Goal: Task Accomplishment & Management: Use online tool/utility

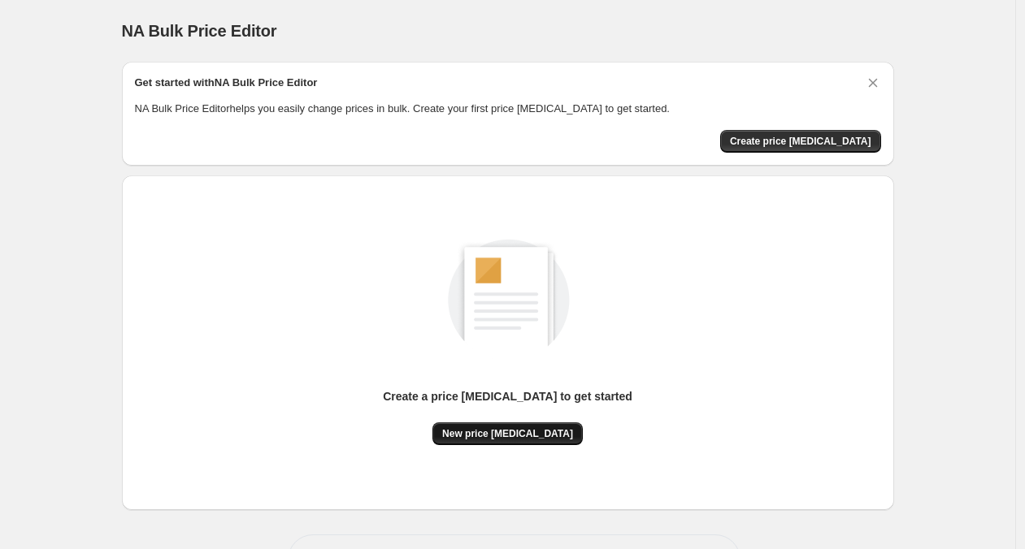
click at [520, 439] on span "New price [MEDICAL_DATA]" at bounding box center [507, 434] width 131 height 13
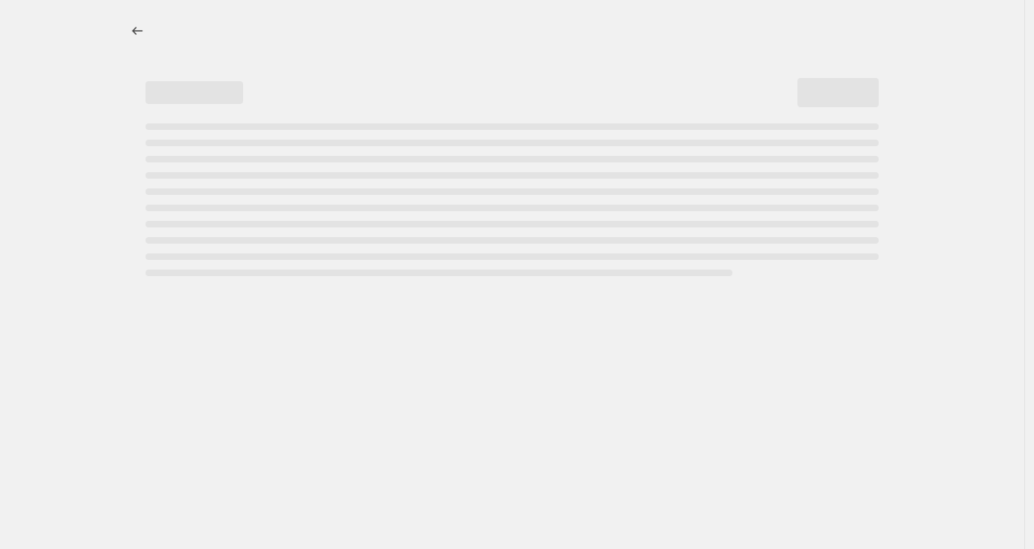
select select "percentage"
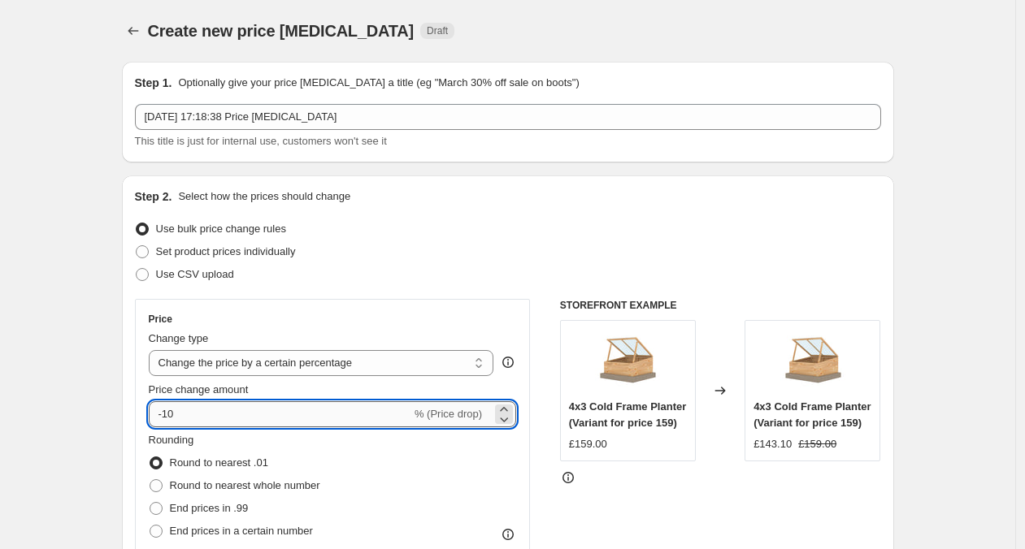
click at [224, 419] on input "-10" at bounding box center [280, 415] width 263 height 26
type input "-1"
type input "-39"
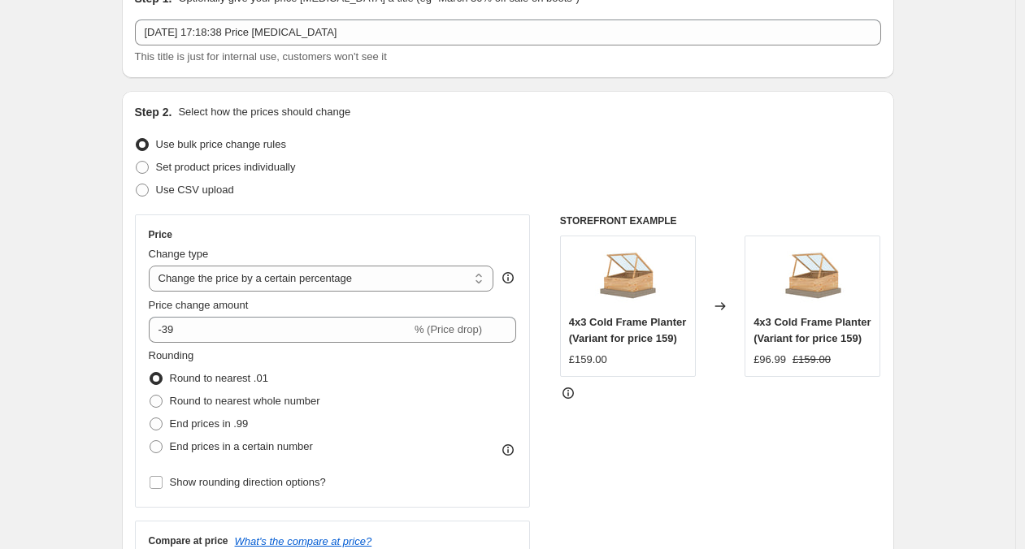
scroll to position [106, 0]
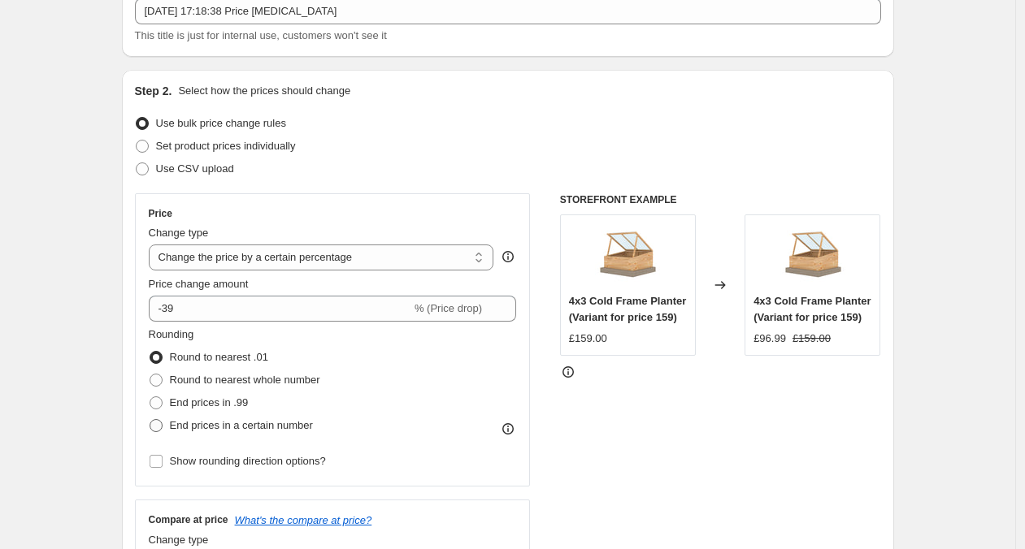
click at [219, 429] on span "End prices in a certain number" at bounding box center [241, 425] width 143 height 12
click at [150, 420] on input "End prices in a certain number" at bounding box center [150, 419] width 1 height 1
radio input "true"
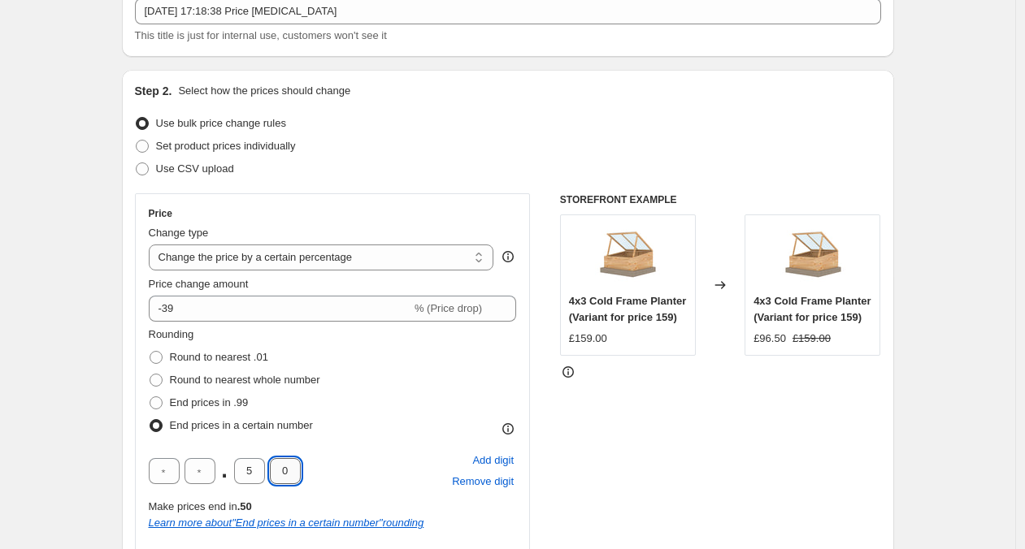
click at [284, 475] on input "0" at bounding box center [285, 471] width 31 height 26
click at [292, 475] on input "0" at bounding box center [285, 471] width 31 height 26
type input "9"
click at [250, 477] on input "5" at bounding box center [249, 471] width 31 height 26
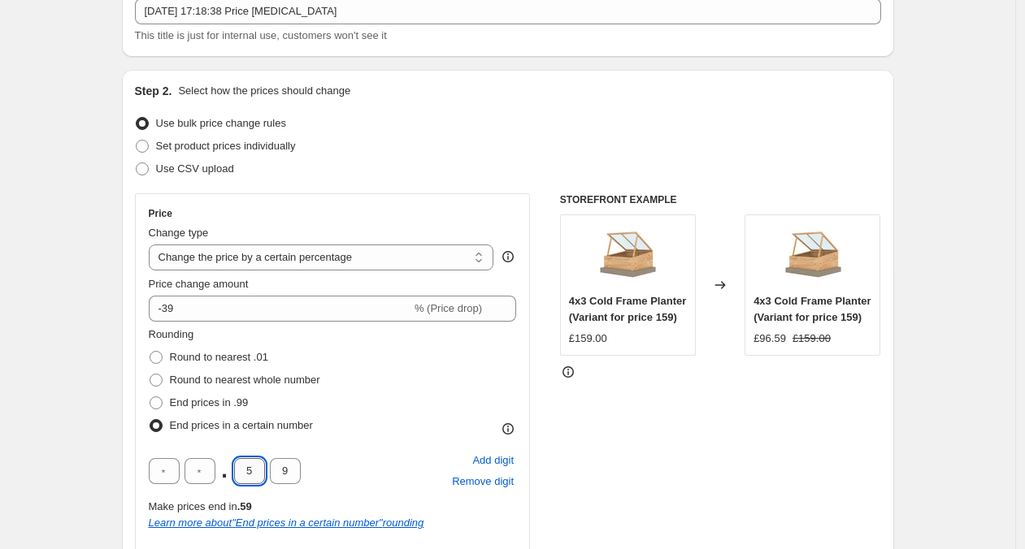
type input "4"
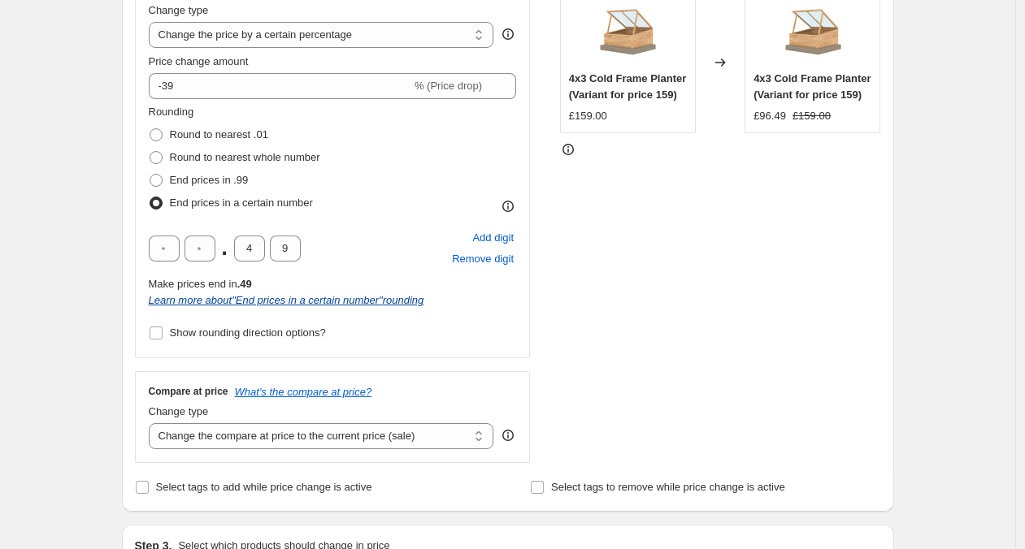
scroll to position [345, 0]
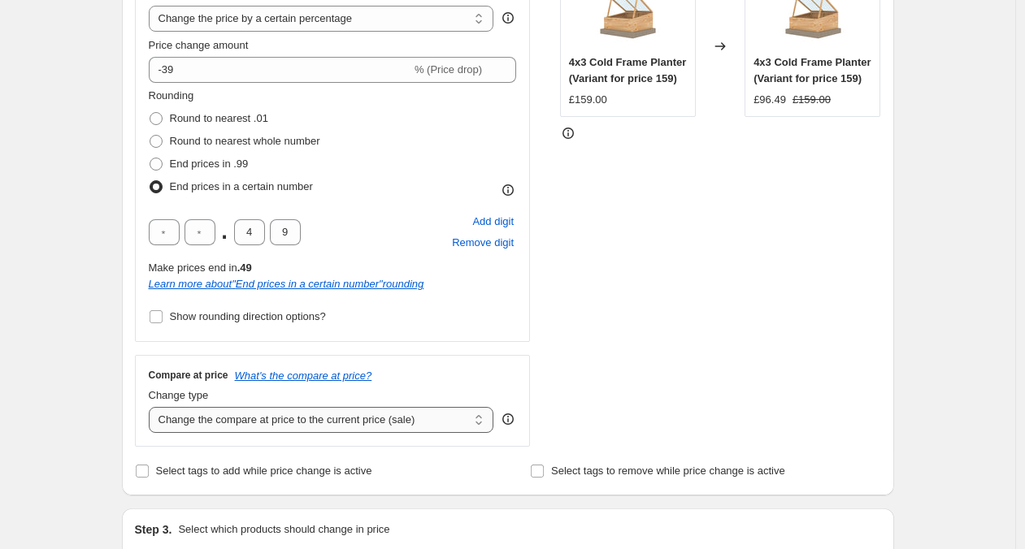
click at [194, 415] on select "Change the compare at price to the current price (sale) Change the compare at p…" at bounding box center [321, 420] width 345 height 26
select select "remove"
click at [102, 425] on div "Create new price change job. This page is ready Create new price change job Dra…" at bounding box center [507, 522] width 1015 height 1734
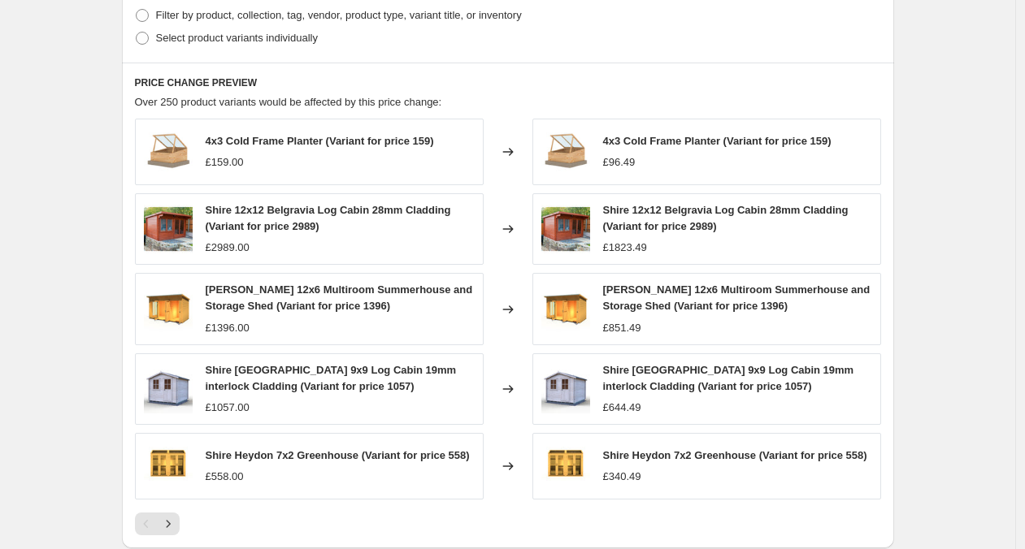
scroll to position [1146, 0]
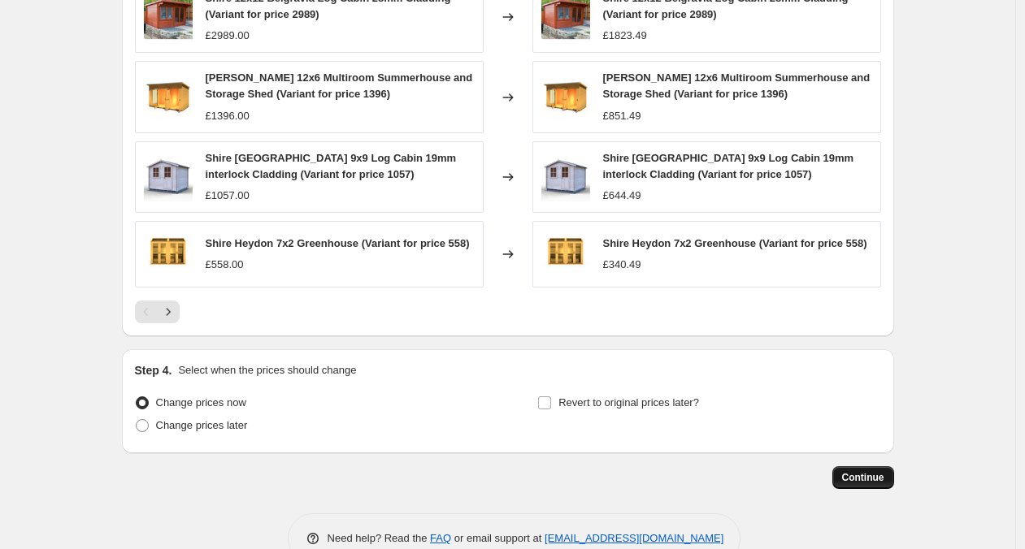
click at [861, 475] on button "Continue" at bounding box center [863, 478] width 62 height 23
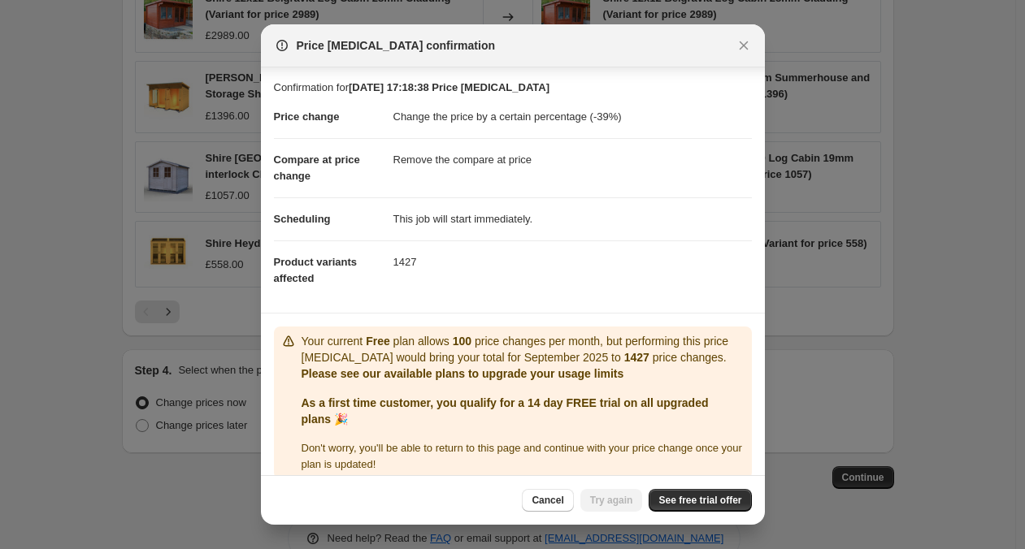
scroll to position [34, 0]
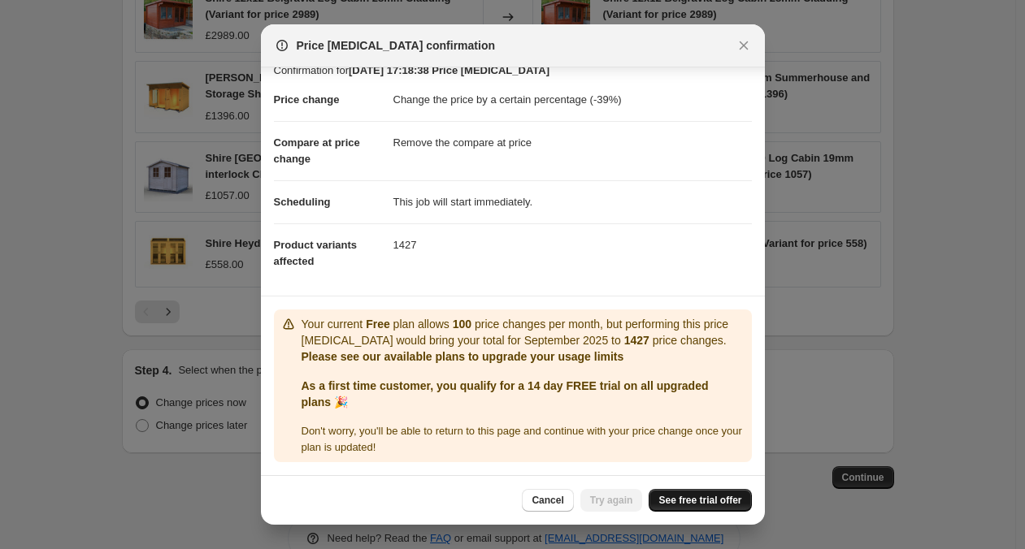
click at [695, 497] on span "See free trial offer" at bounding box center [699, 500] width 83 height 13
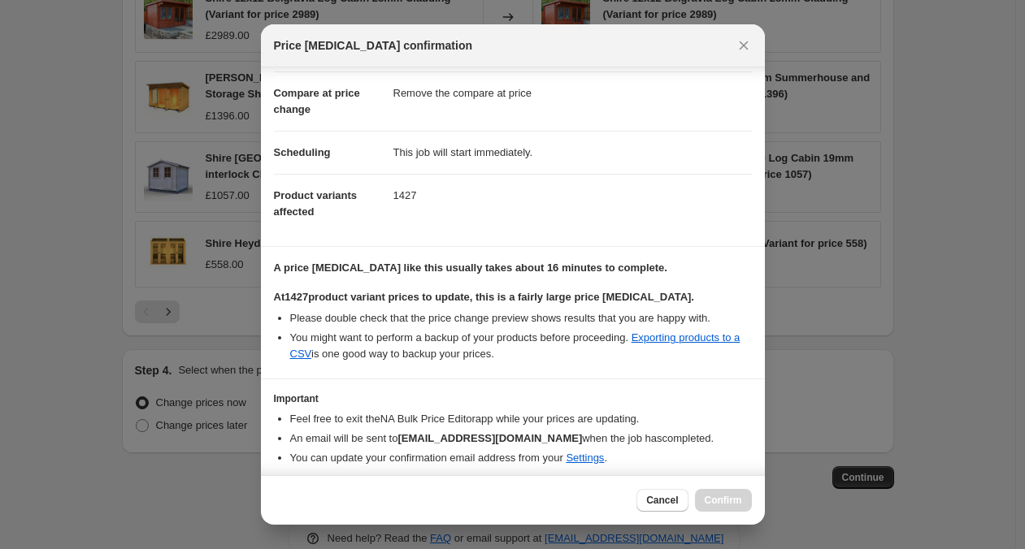
scroll to position [124, 0]
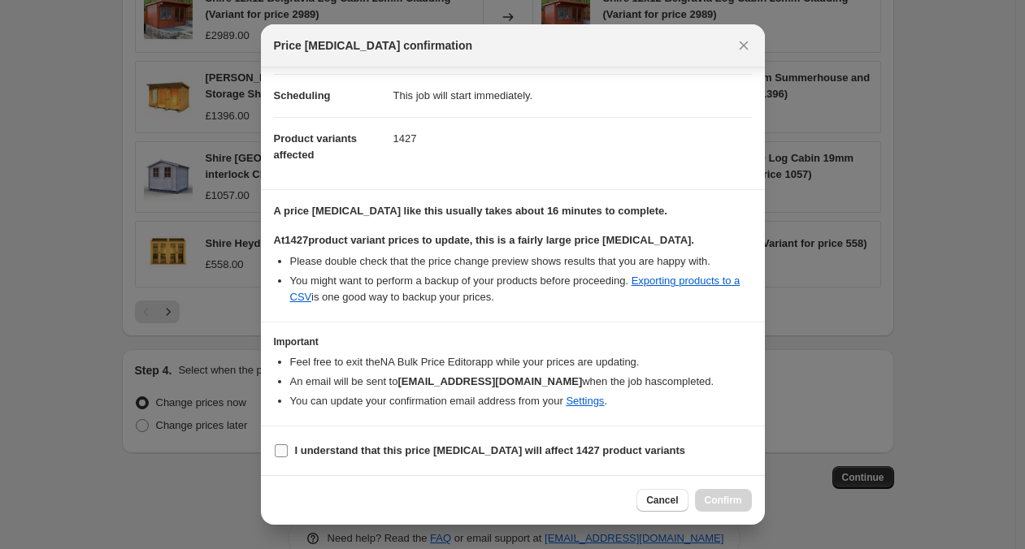
click at [438, 456] on b "I understand that this price change job will affect 1427 product variants" at bounding box center [490, 451] width 391 height 12
click at [288, 456] on input "I understand that this price change job will affect 1427 product variants" at bounding box center [281, 451] width 13 height 13
checkbox input "true"
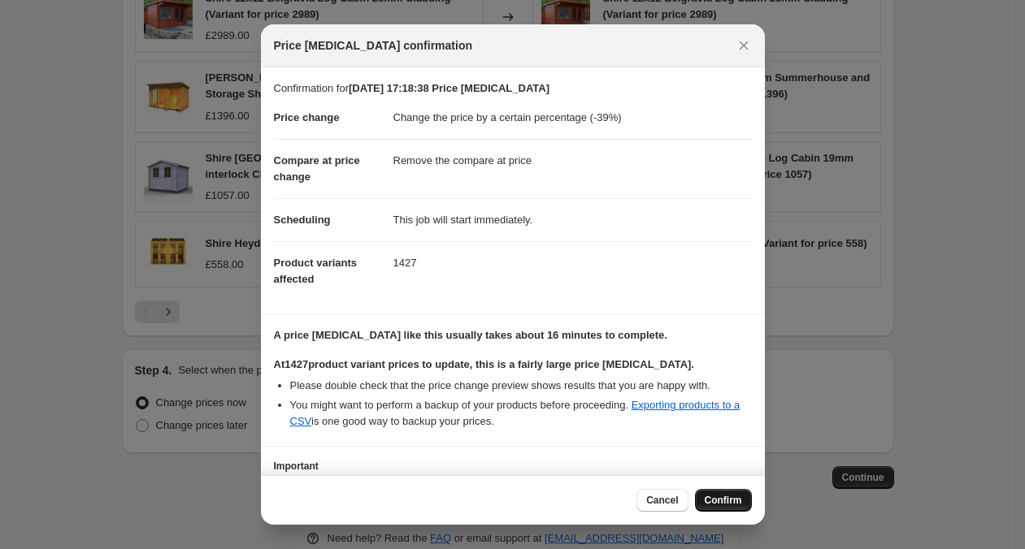
click at [730, 493] on button "Confirm" at bounding box center [723, 500] width 57 height 23
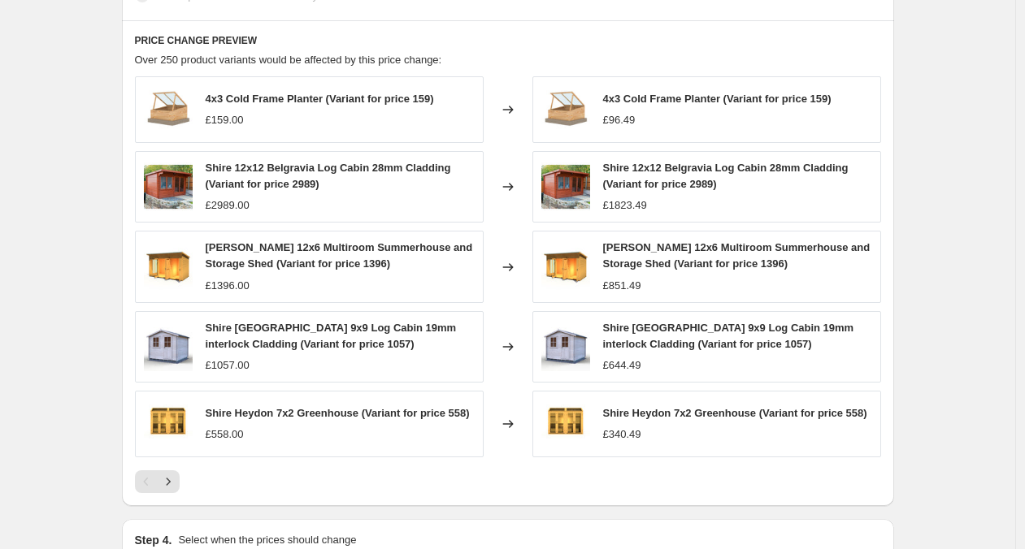
scroll to position [1055, 0]
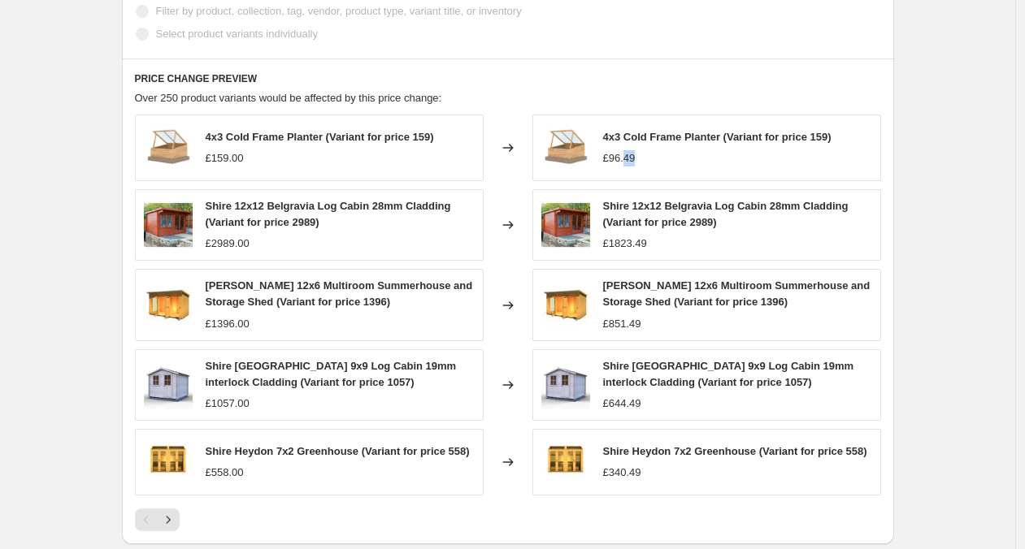
drag, startPoint x: 646, startPoint y: 162, endPoint x: 631, endPoint y: 163, distance: 15.5
click at [631, 163] on div "£96.49" at bounding box center [717, 158] width 228 height 16
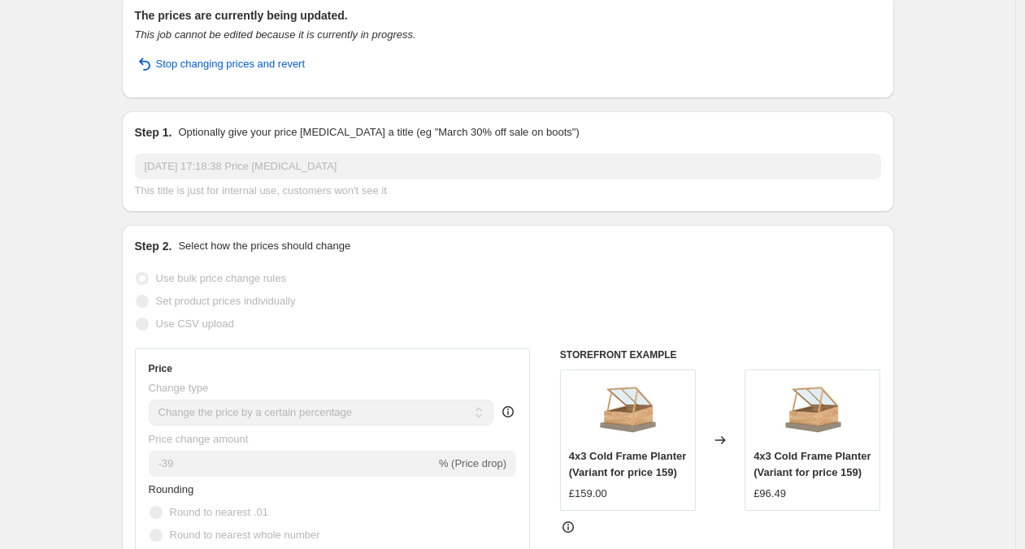
scroll to position [0, 0]
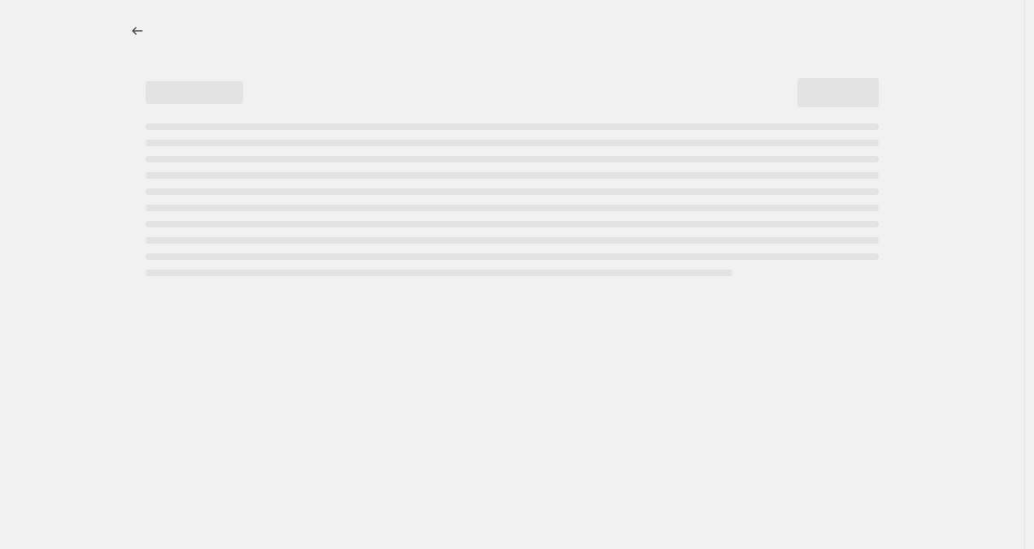
select select "percentage"
select select "remove"
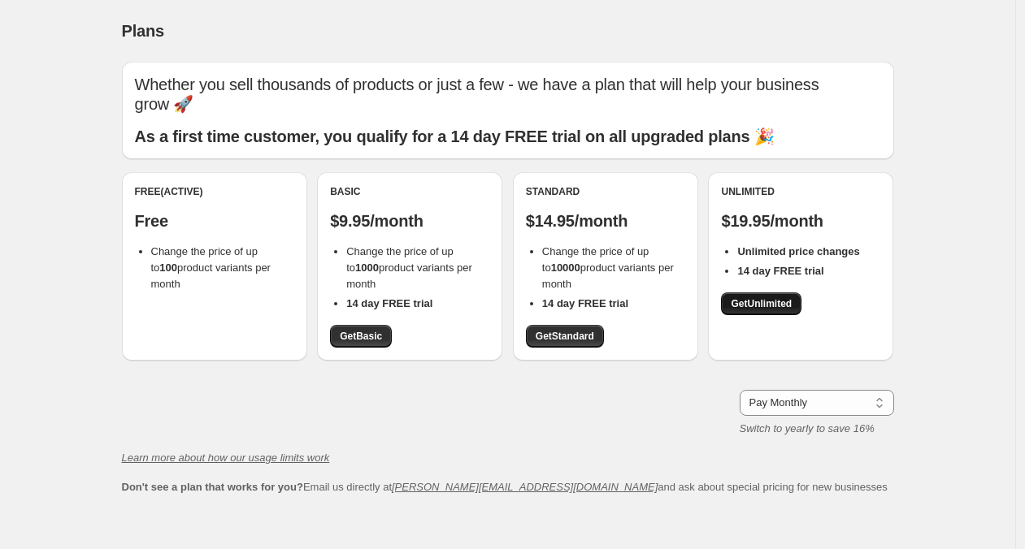
click at [762, 297] on span "Get Unlimited" at bounding box center [761, 303] width 61 height 13
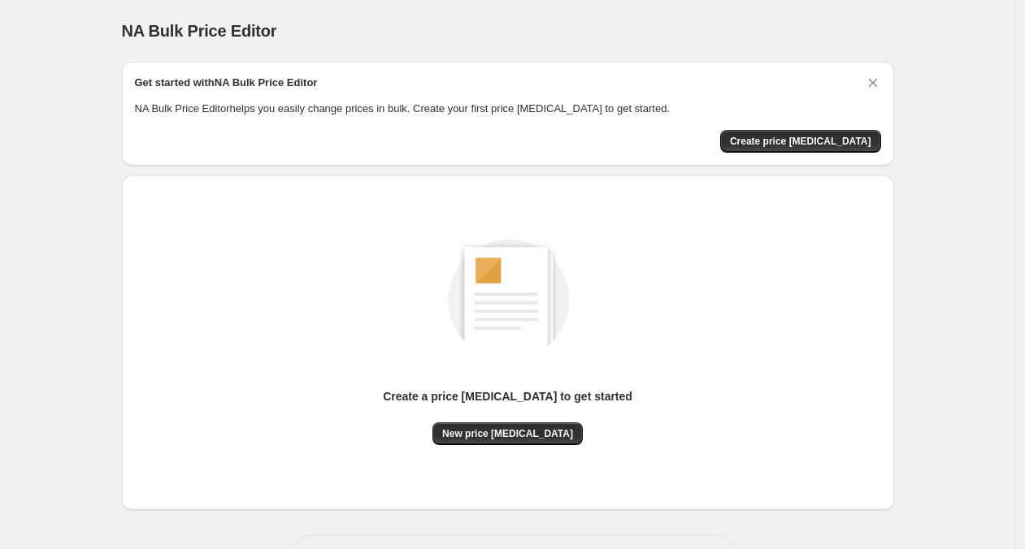
click at [314, 261] on div "Create a price [MEDICAL_DATA] to get started New price [MEDICAL_DATA]" at bounding box center [508, 325] width 746 height 241
click at [532, 436] on span "New price [MEDICAL_DATA]" at bounding box center [507, 434] width 131 height 13
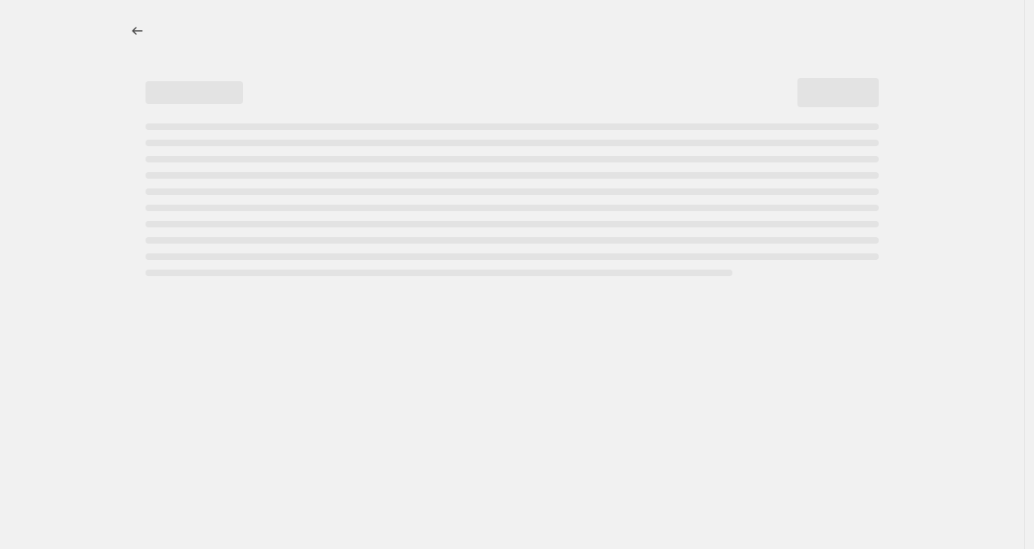
select select "percentage"
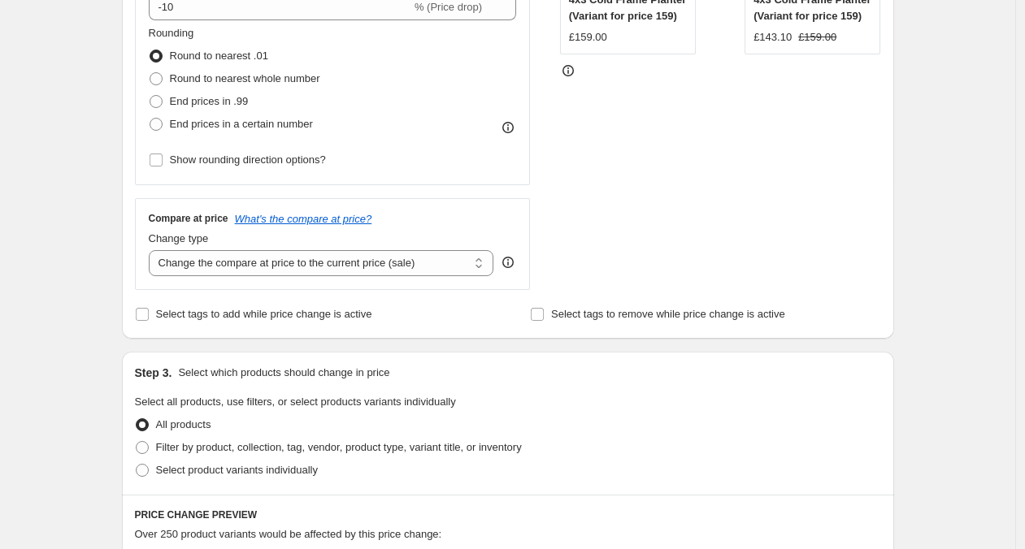
scroll to position [142, 0]
